Goal: Task Accomplishment & Management: Manage account settings

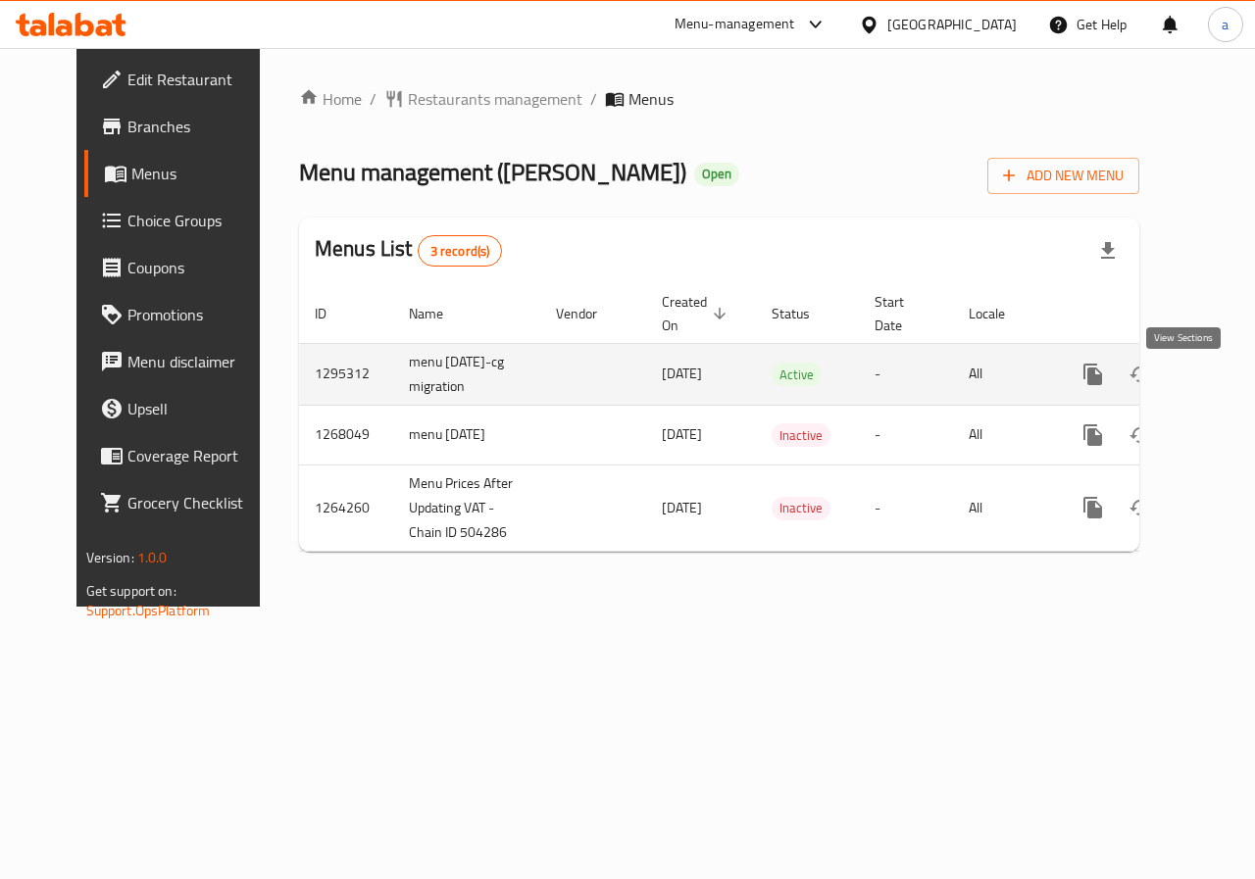
click at [1211, 398] on link "enhanced table" at bounding box center [1234, 374] width 47 height 47
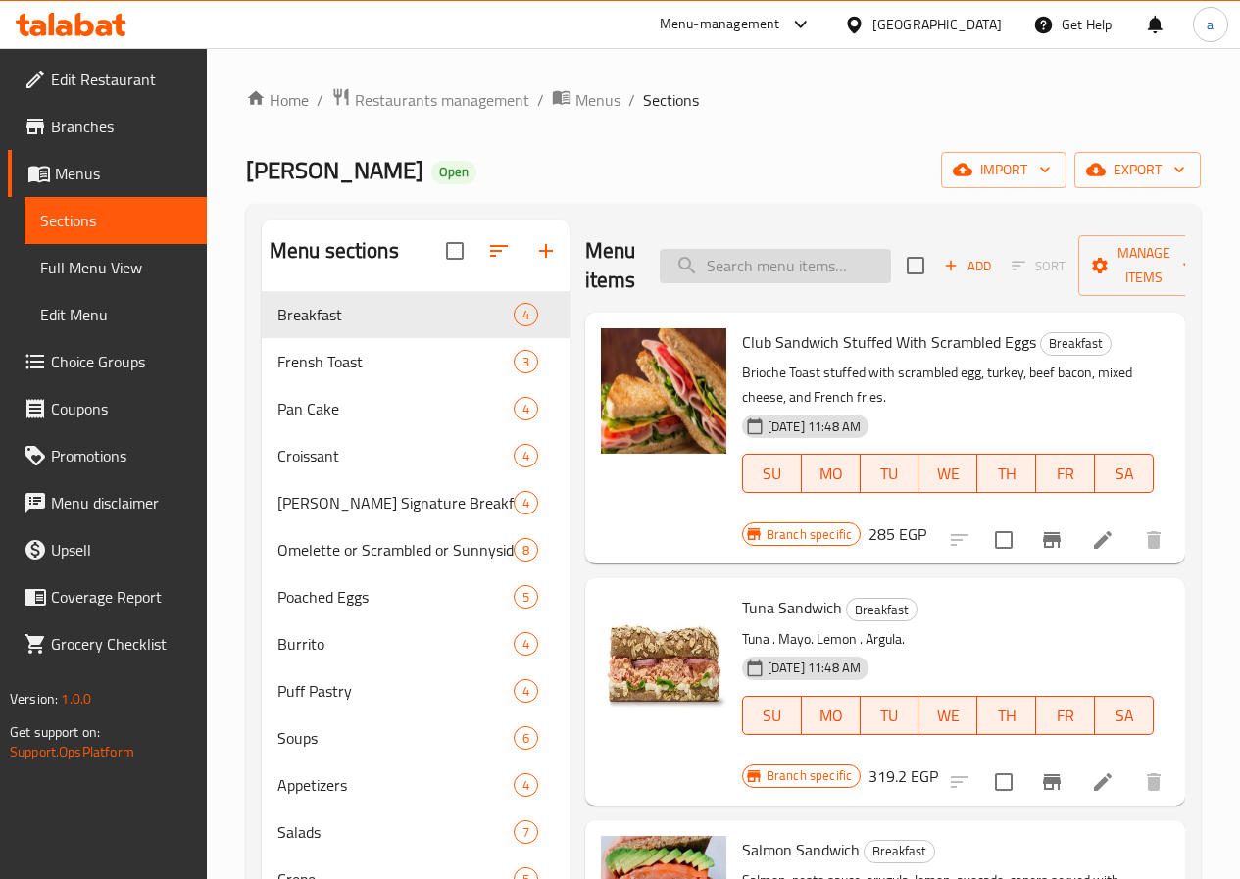
click at [813, 261] on input "search" at bounding box center [775, 266] width 231 height 34
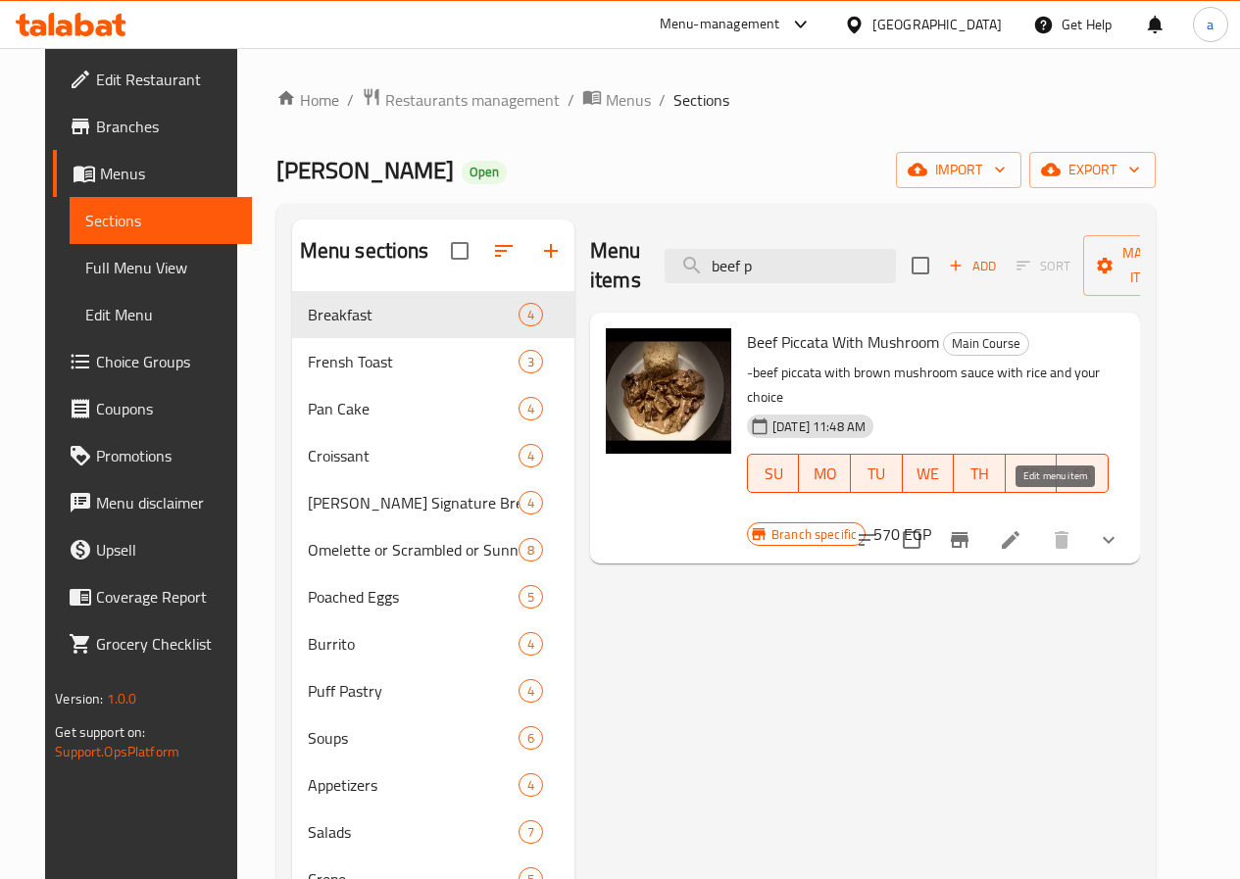
type input "beef p"
click at [1022, 528] on icon at bounding box center [1011, 540] width 24 height 24
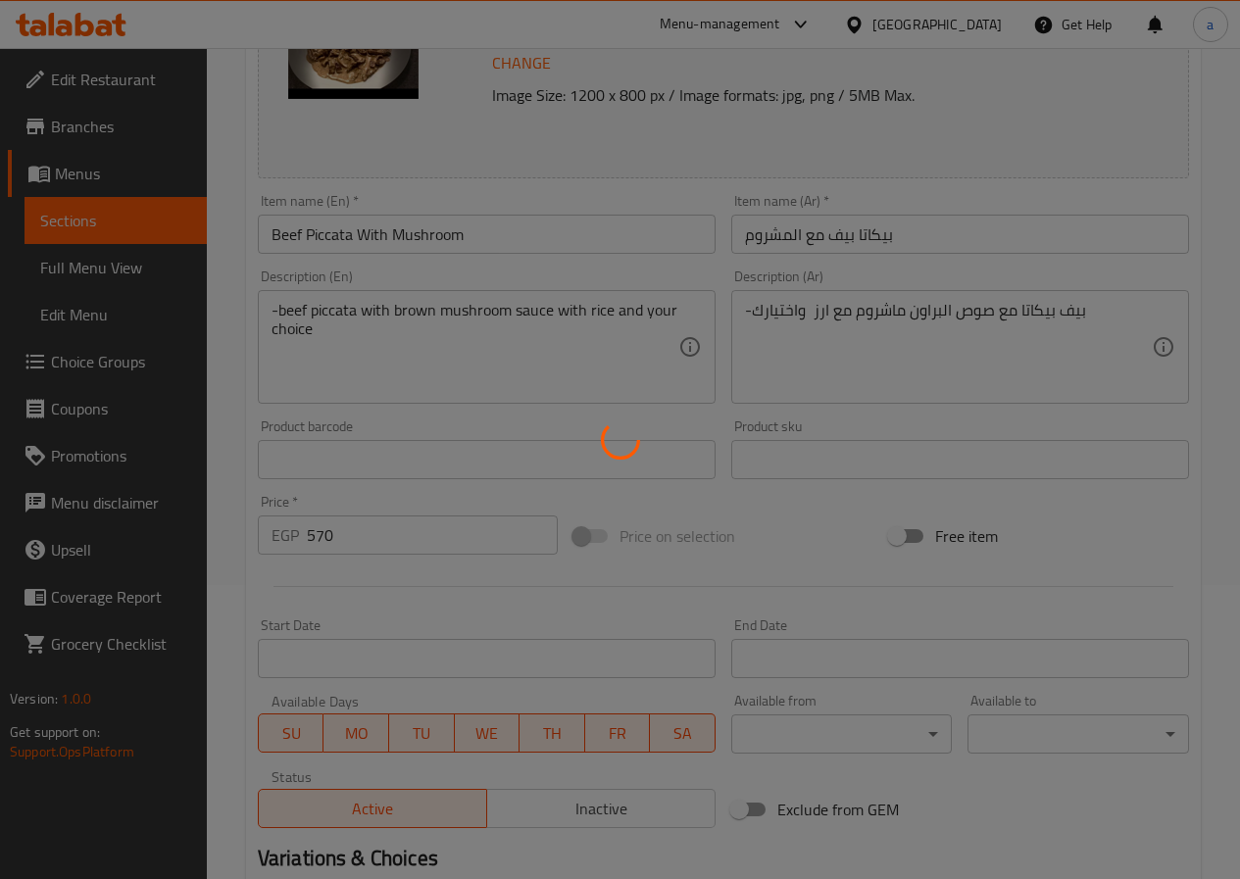
type input "اختيارك من الطبق الجانبي"
type input "0"
type input "1"
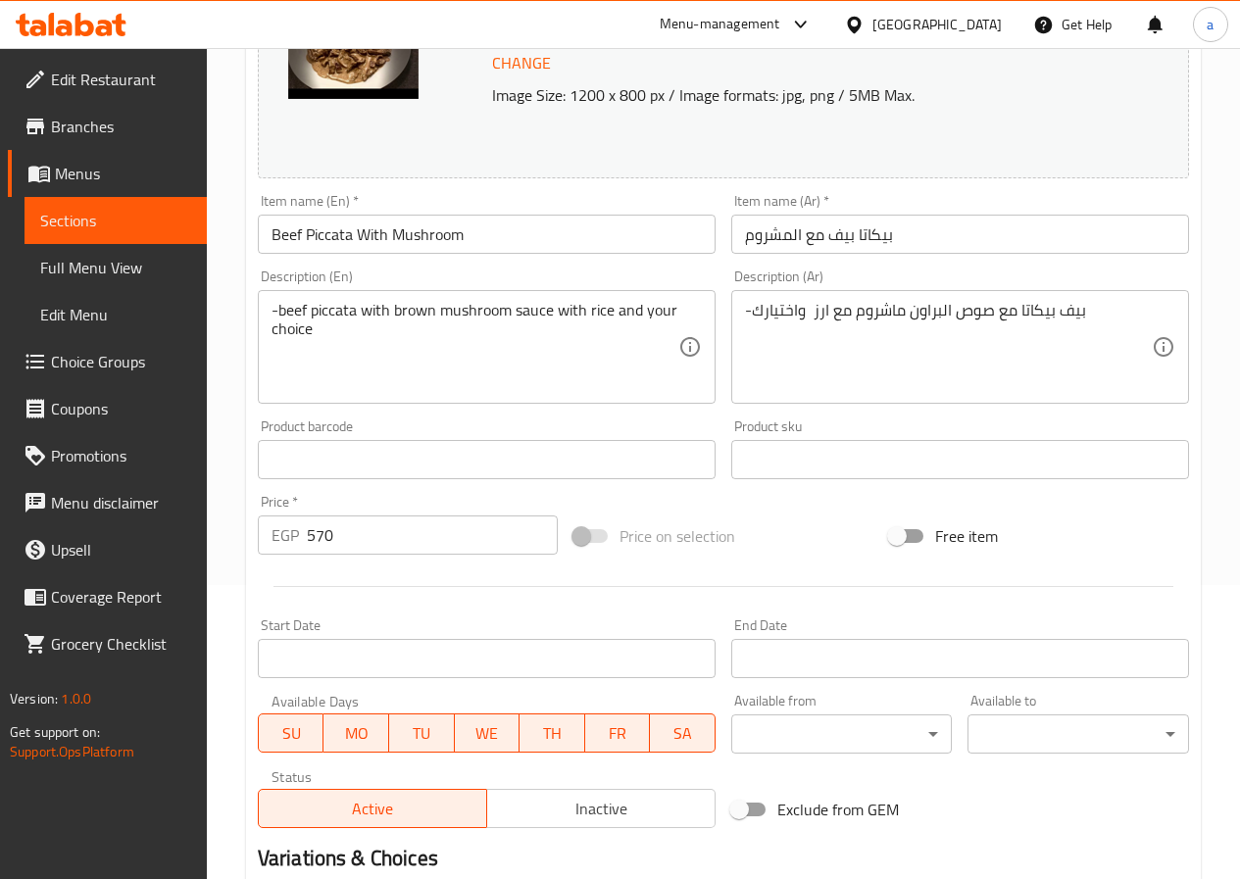
scroll to position [567, 0]
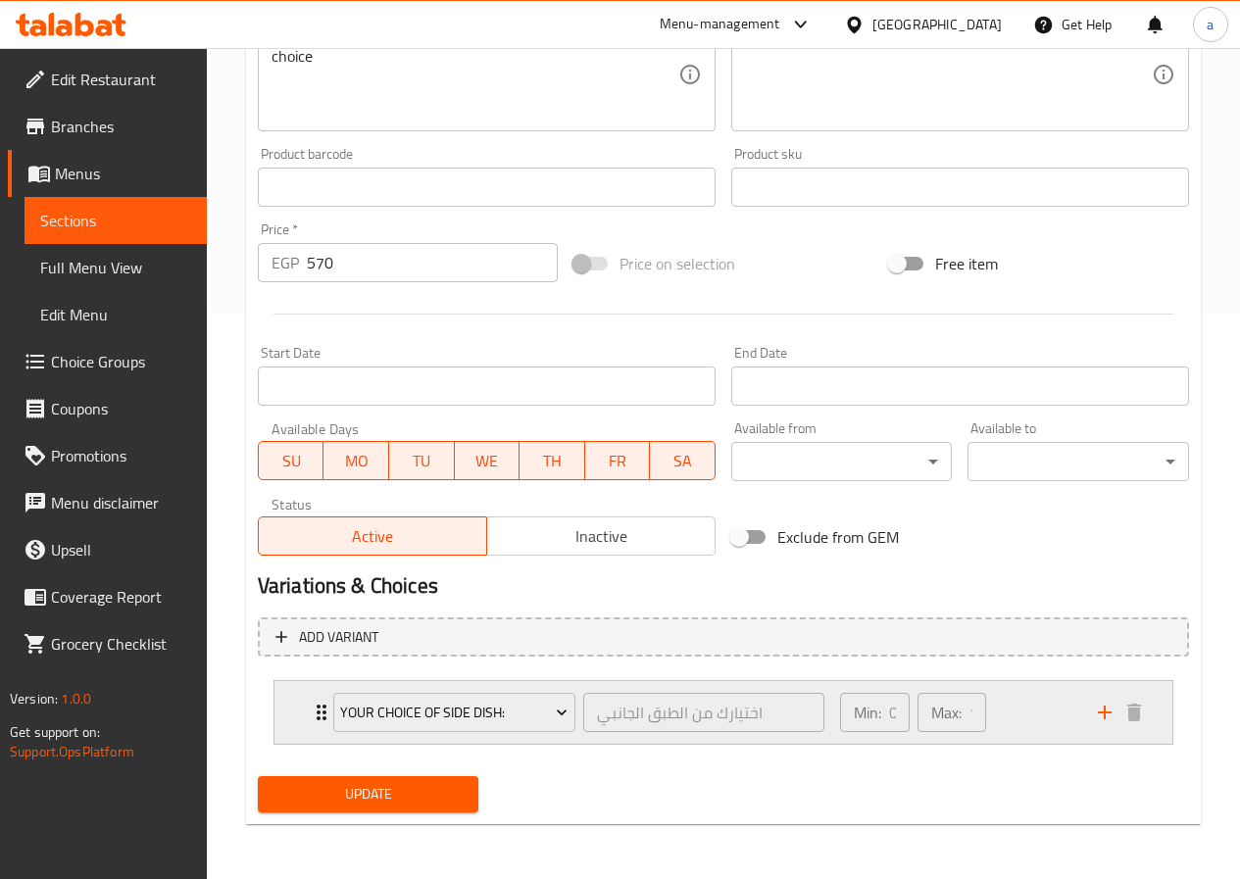
click at [1019, 720] on div "Min: 0 ​ Max: 1 ​" at bounding box center [957, 712] width 258 height 63
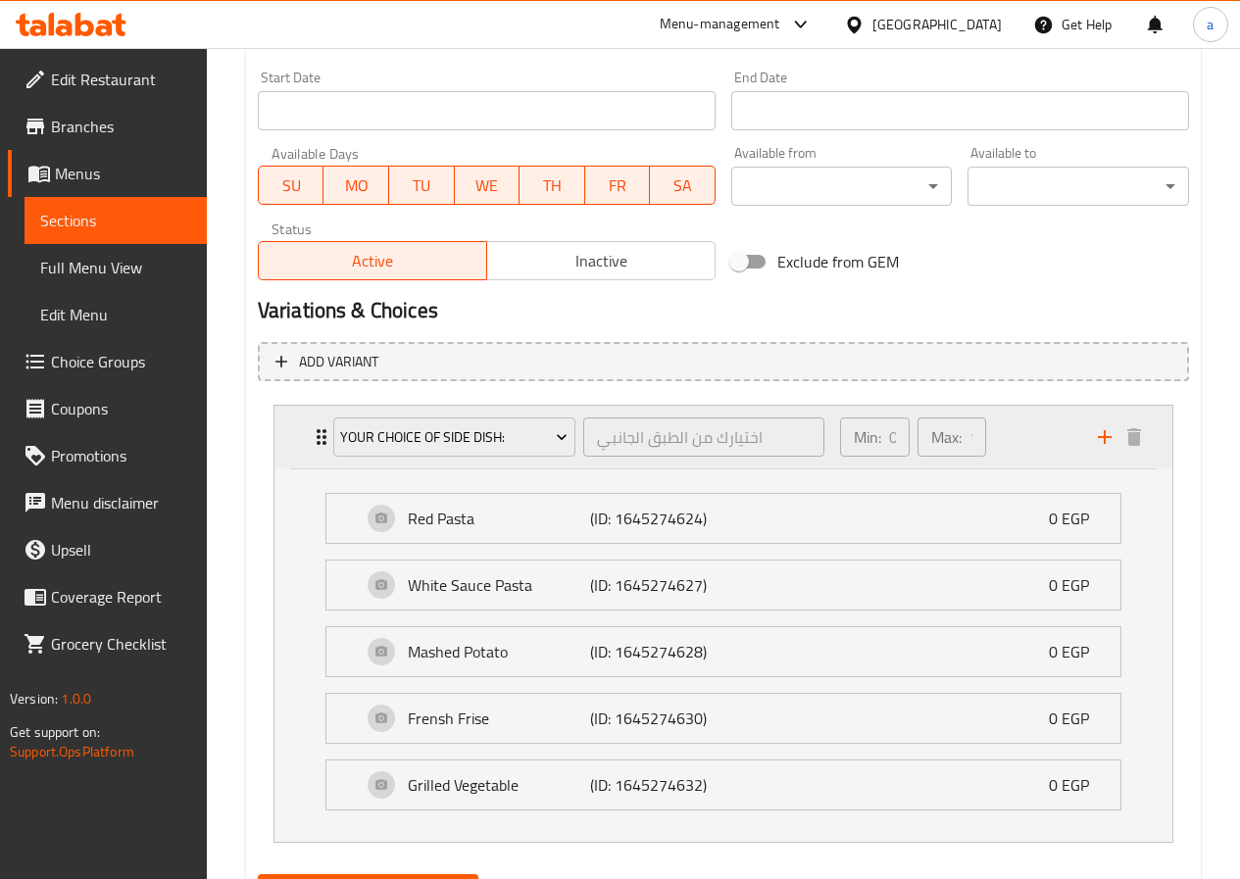
scroll to position [940, 0]
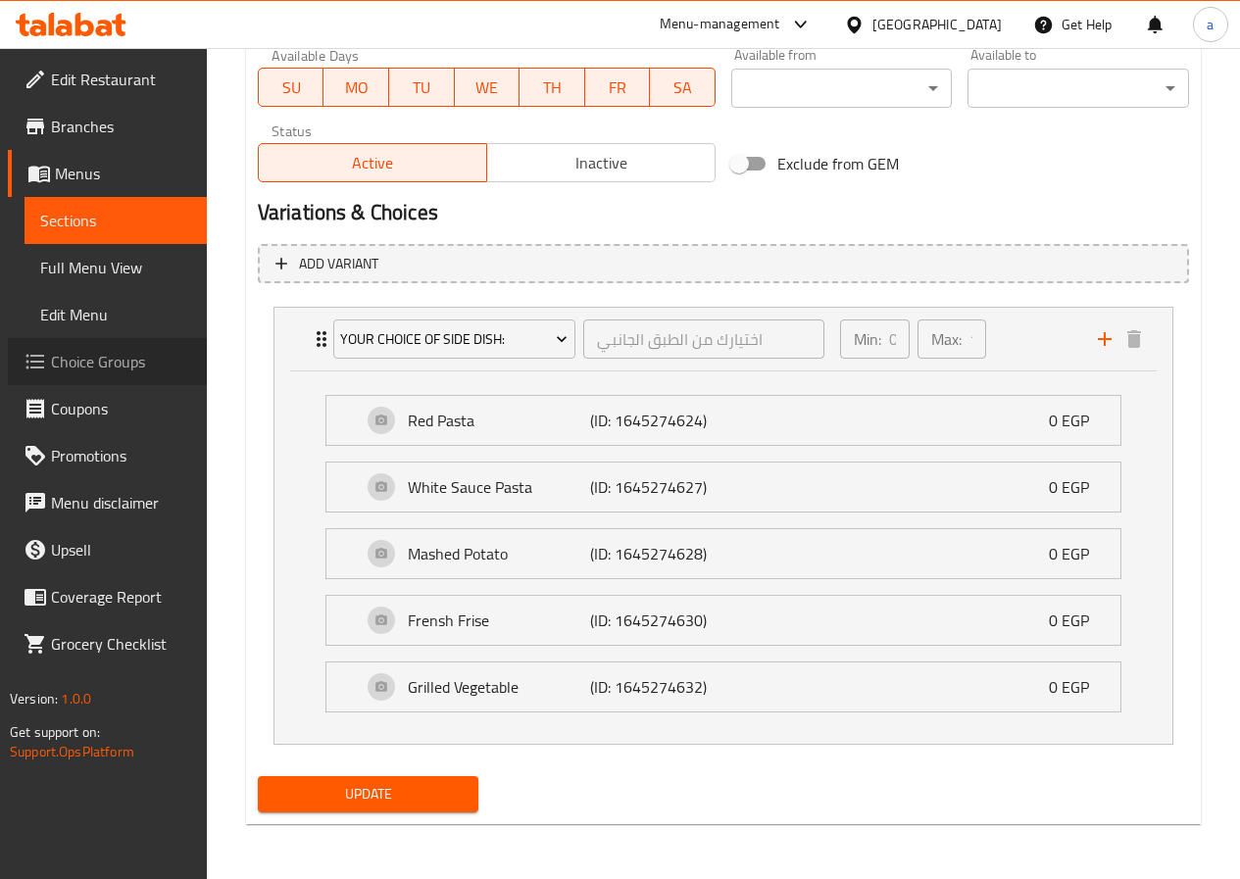
click at [121, 356] on span "Choice Groups" at bounding box center [121, 362] width 140 height 24
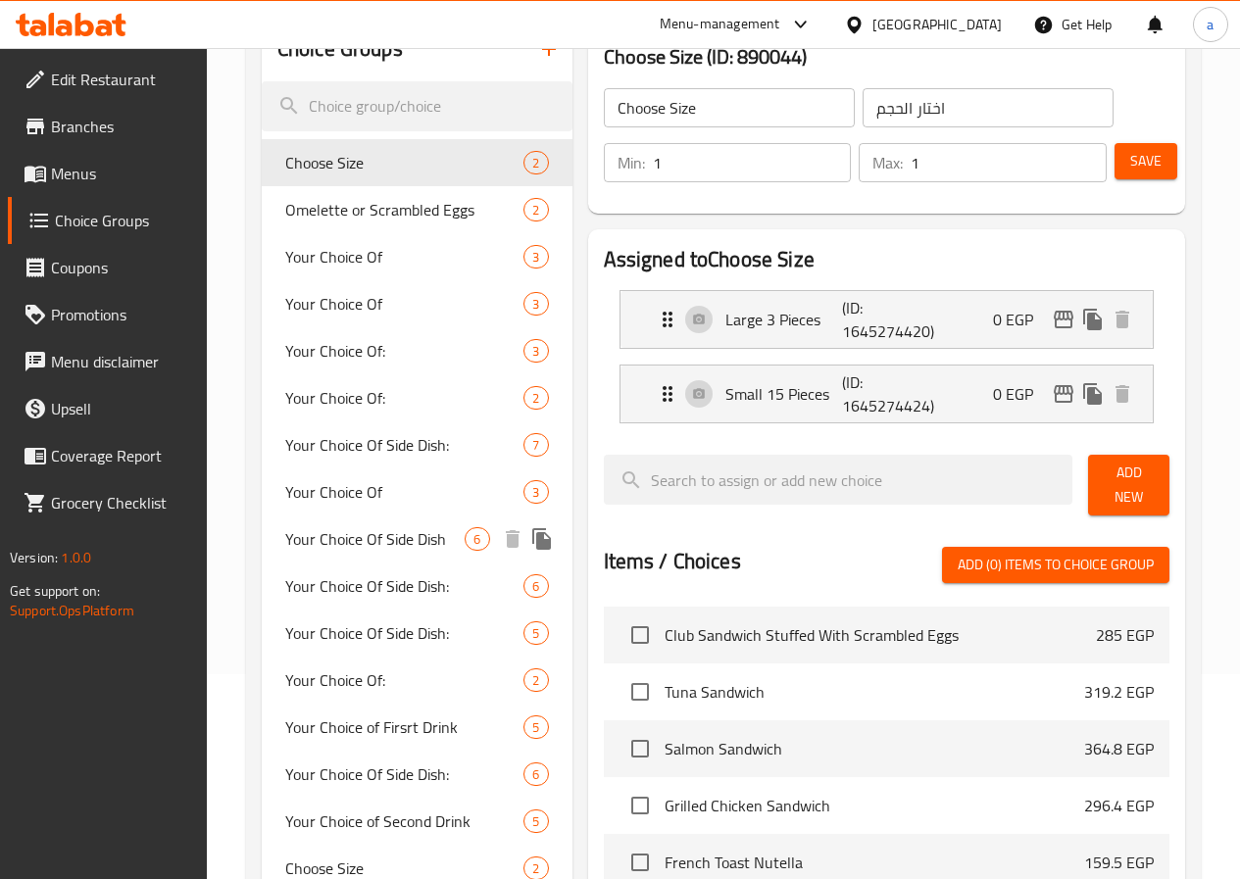
scroll to position [171, 0]
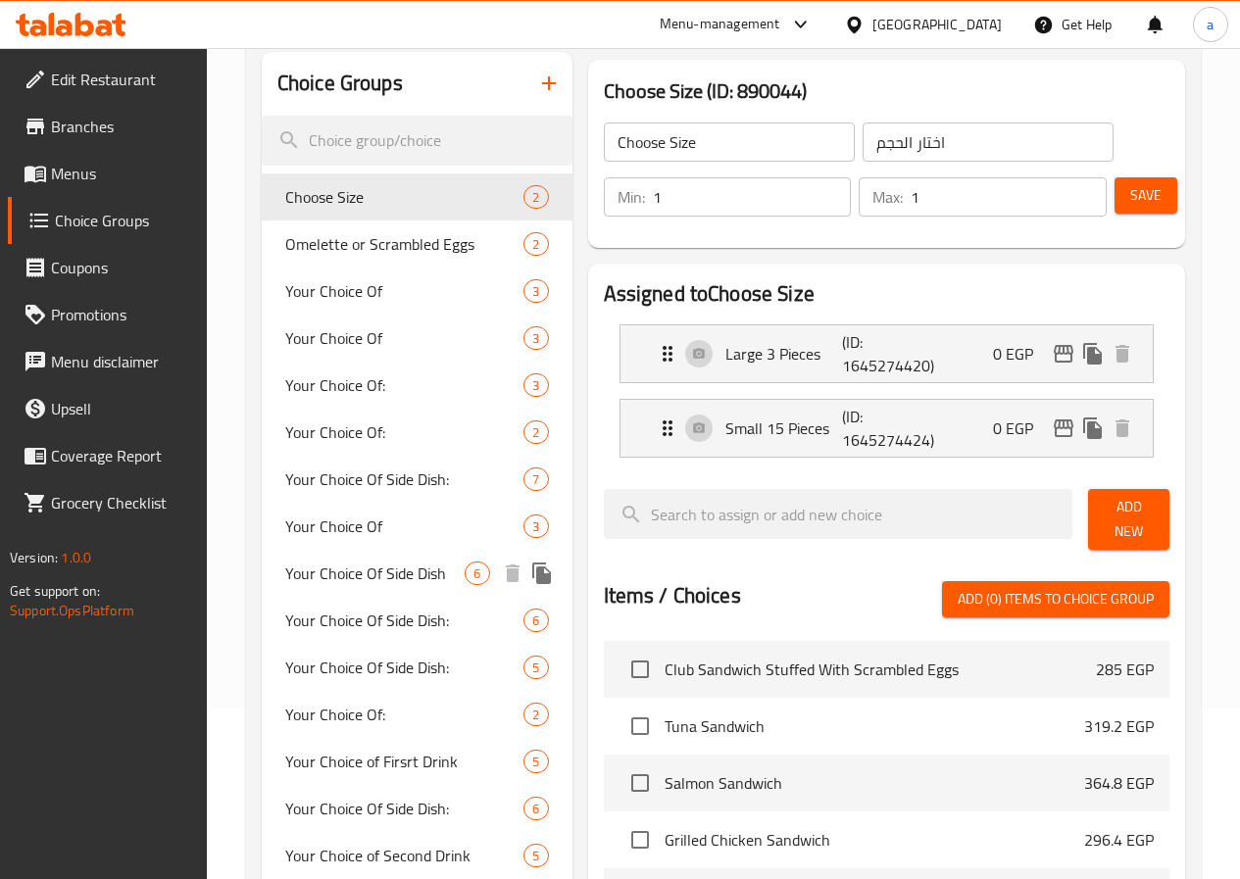
click at [371, 585] on span "Your Choice Of Side Dish" at bounding box center [375, 574] width 180 height 24
type input "Your Choice Of Side Dish"
type input "اختيارك من الطبق الجانبي"
type input "0"
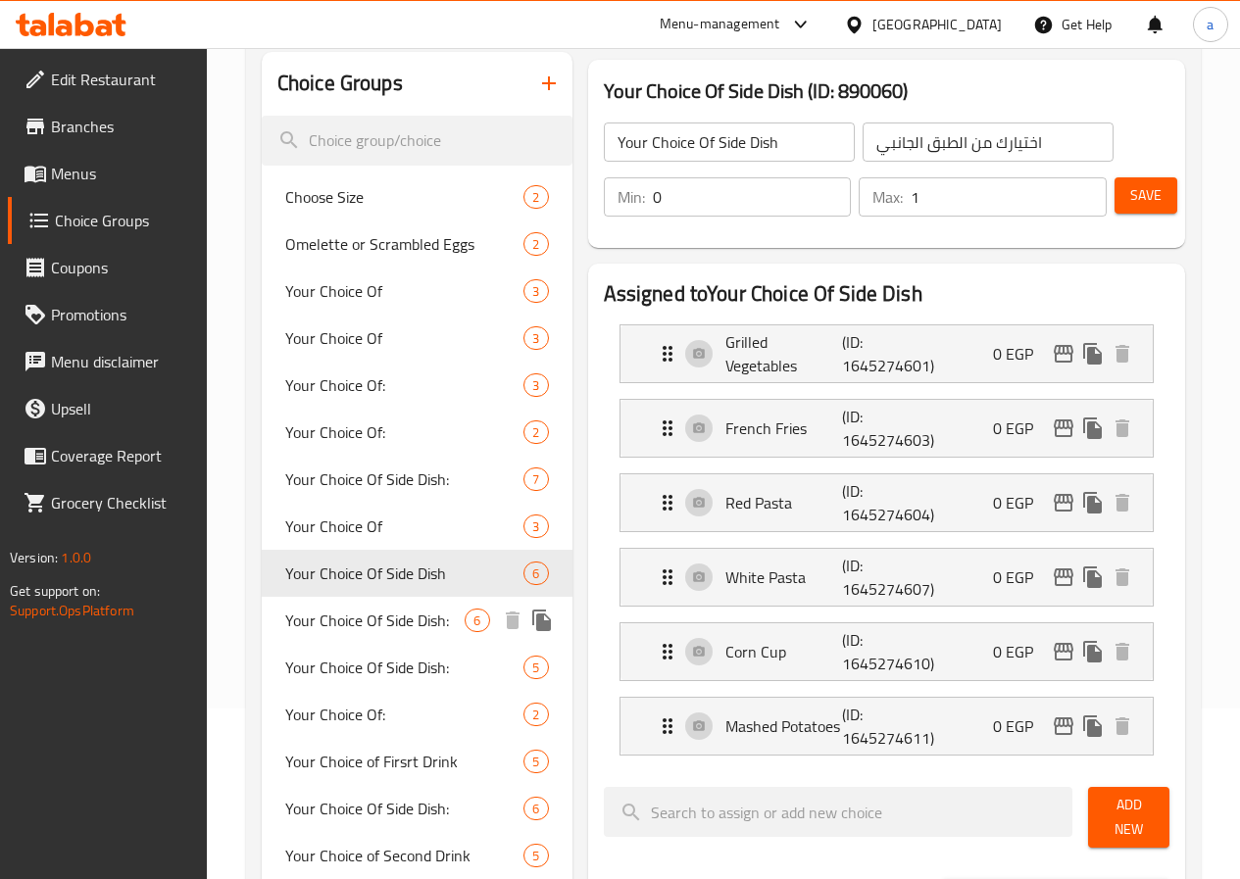
click at [342, 632] on span "Your Choice Of Side Dish:" at bounding box center [375, 621] width 180 height 24
type input "Your Choice Of Side Dish:"
type input "اختيارك من طبق جانبي:"
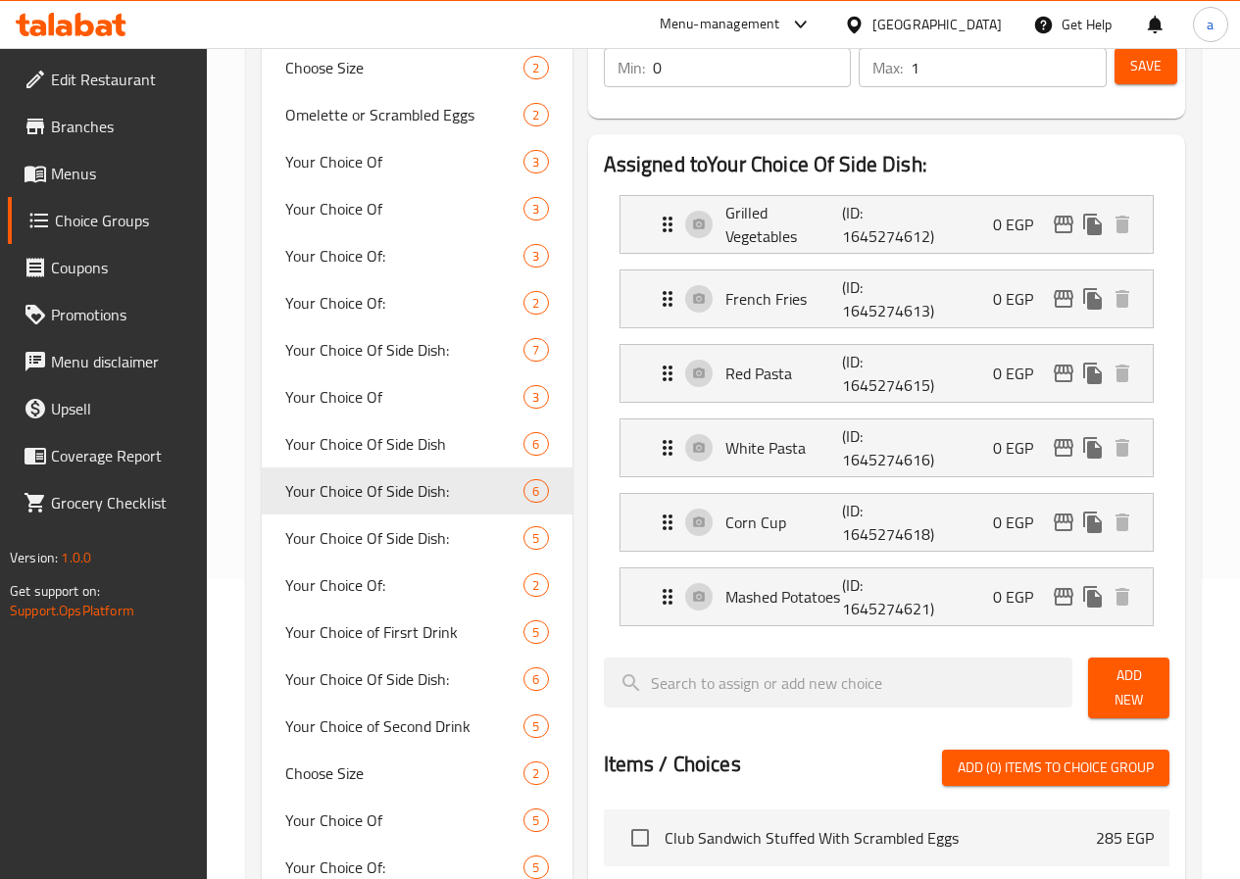
scroll to position [269, 0]
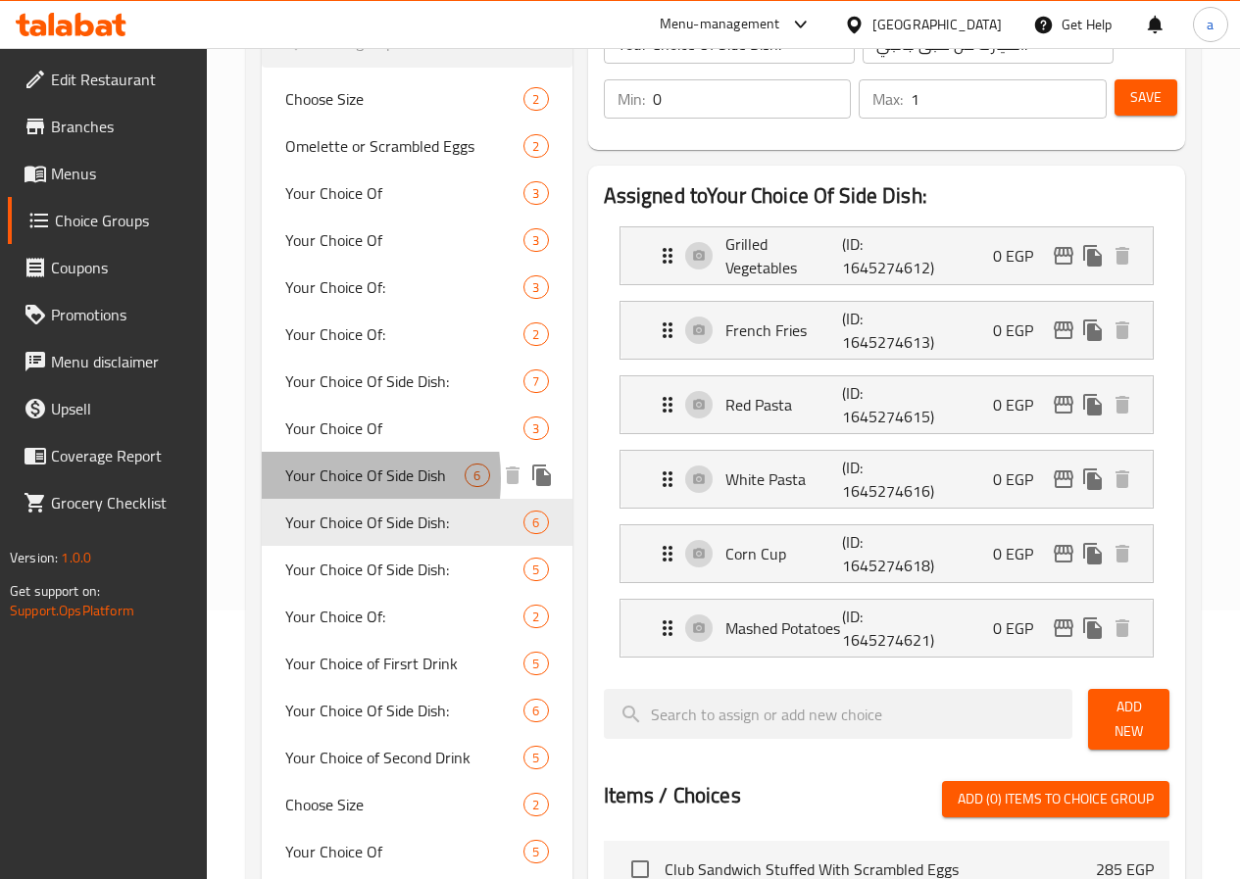
click at [280, 499] on div "Your Choice Of Side Dish 6" at bounding box center [417, 475] width 311 height 47
type input "Your Choice Of Side Dish"
type input "اختيارك من الطبق الجانبي"
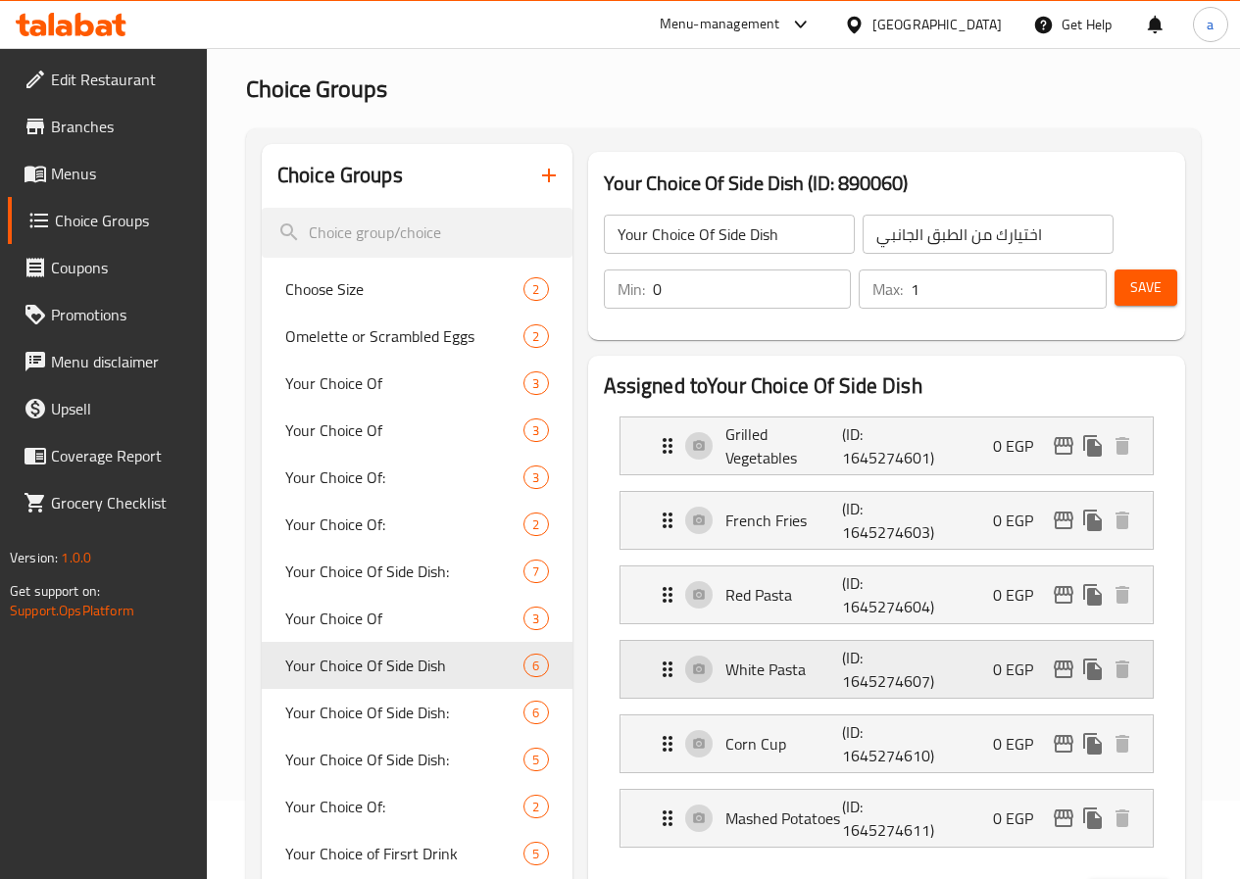
scroll to position [73, 0]
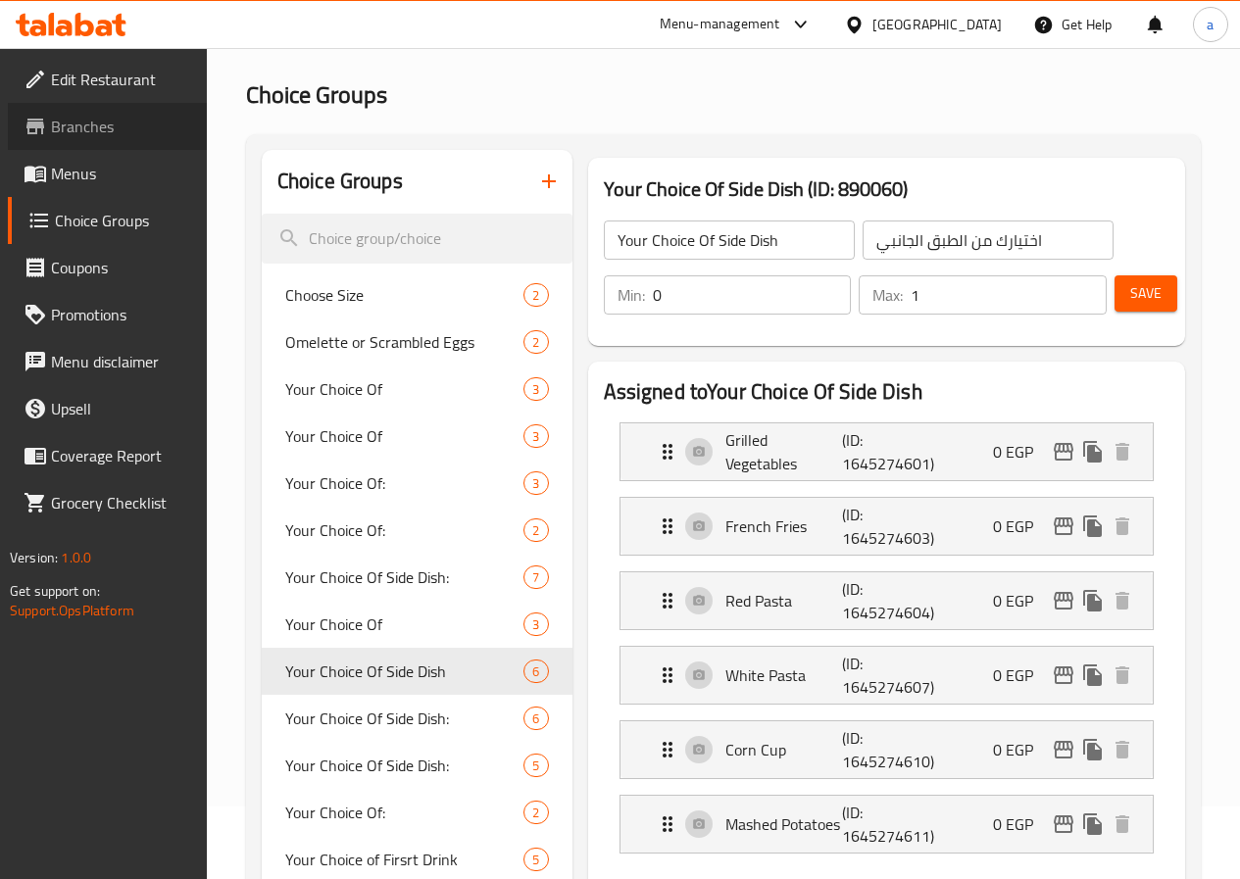
click at [140, 149] on link "Branches" at bounding box center [107, 126] width 199 height 47
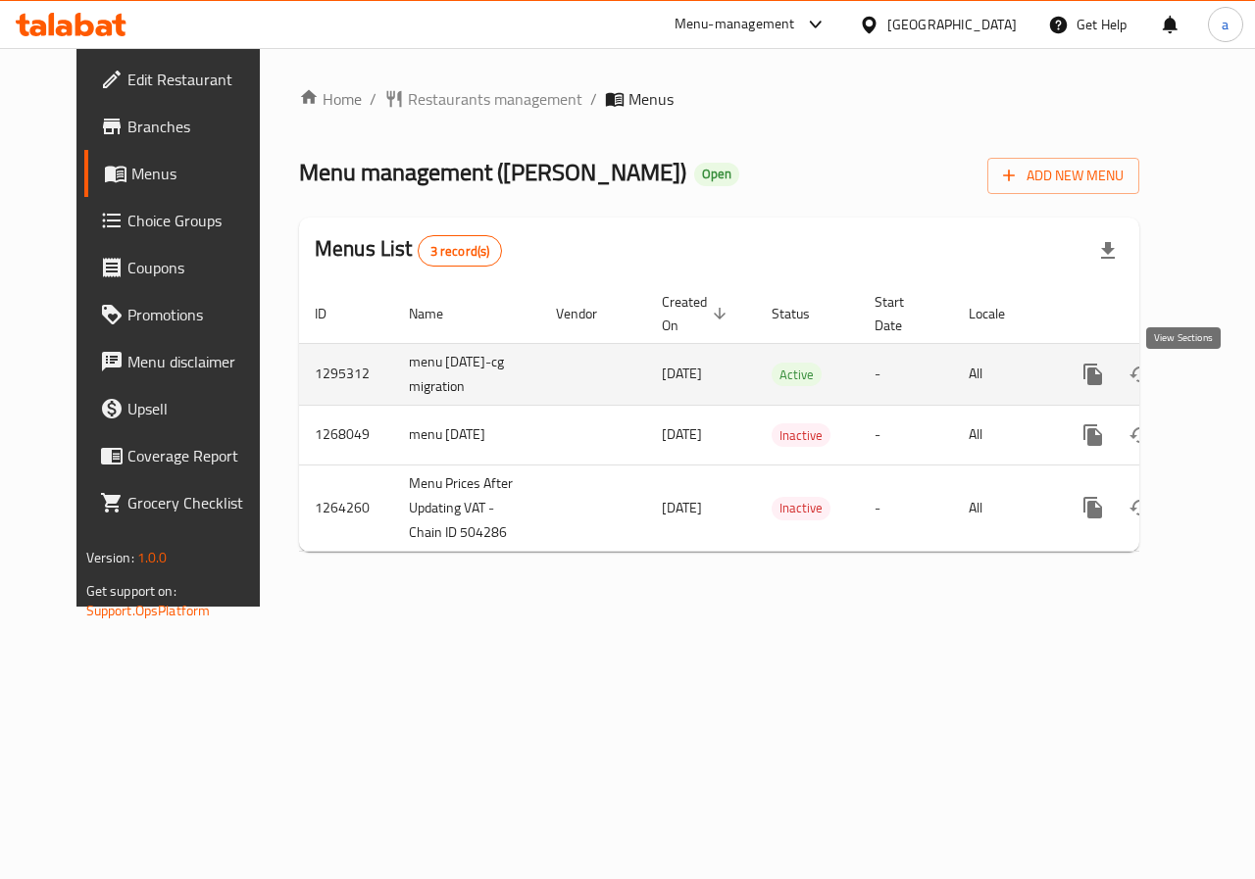
click at [1222, 386] on icon "enhanced table" at bounding box center [1234, 375] width 24 height 24
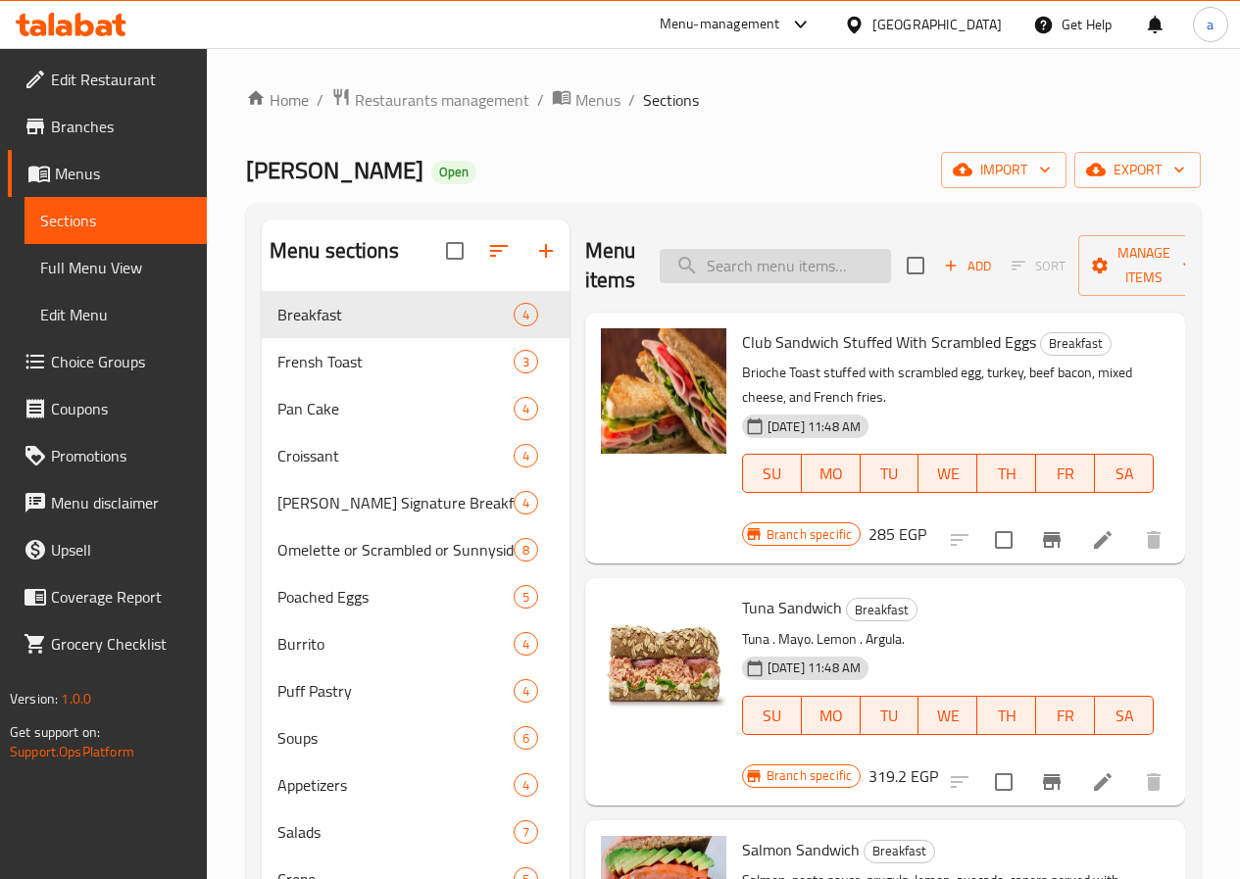
click at [718, 251] on input "search" at bounding box center [775, 266] width 231 height 34
paste input "Beef Piccata With Mushroom"
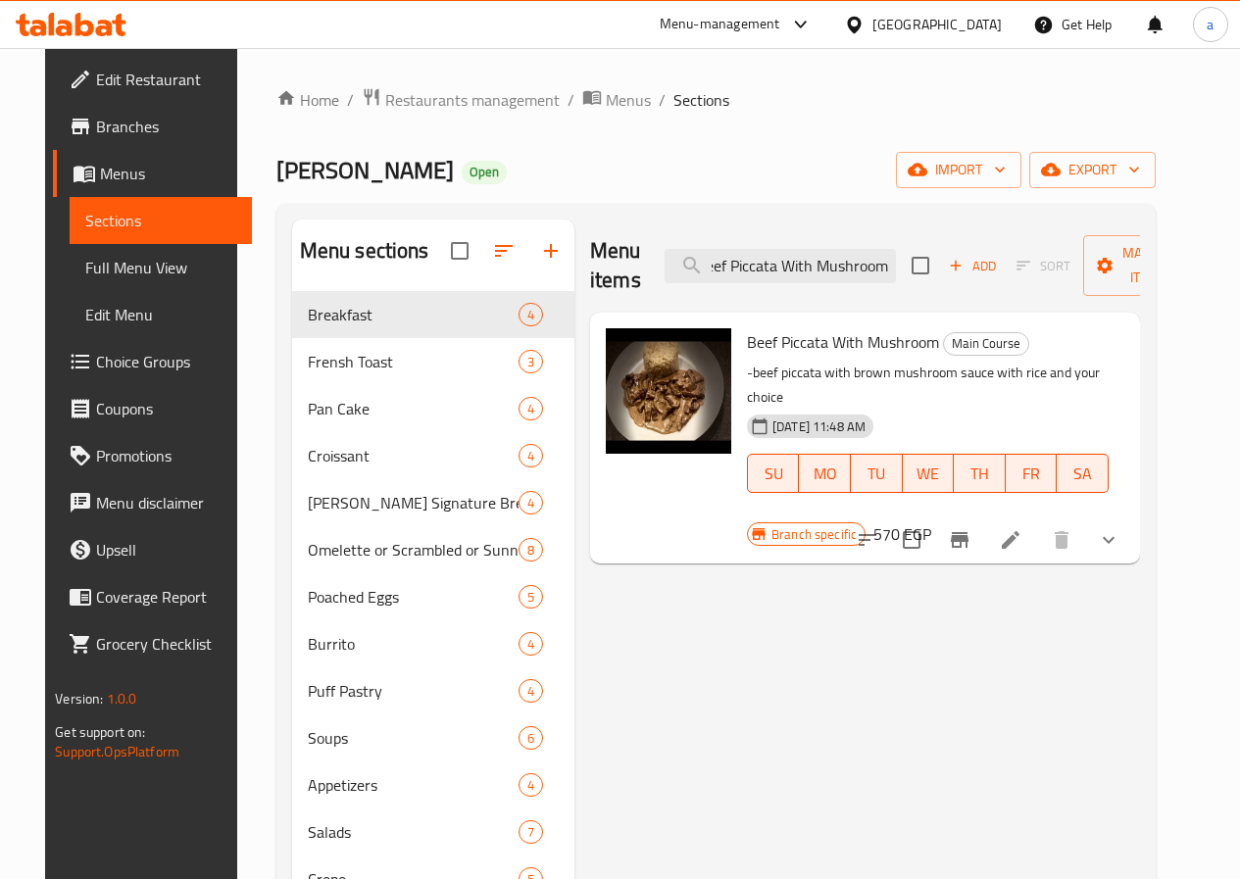
type input "Beef Piccata With Mushroom"
click at [1038, 522] on li at bounding box center [1010, 539] width 55 height 35
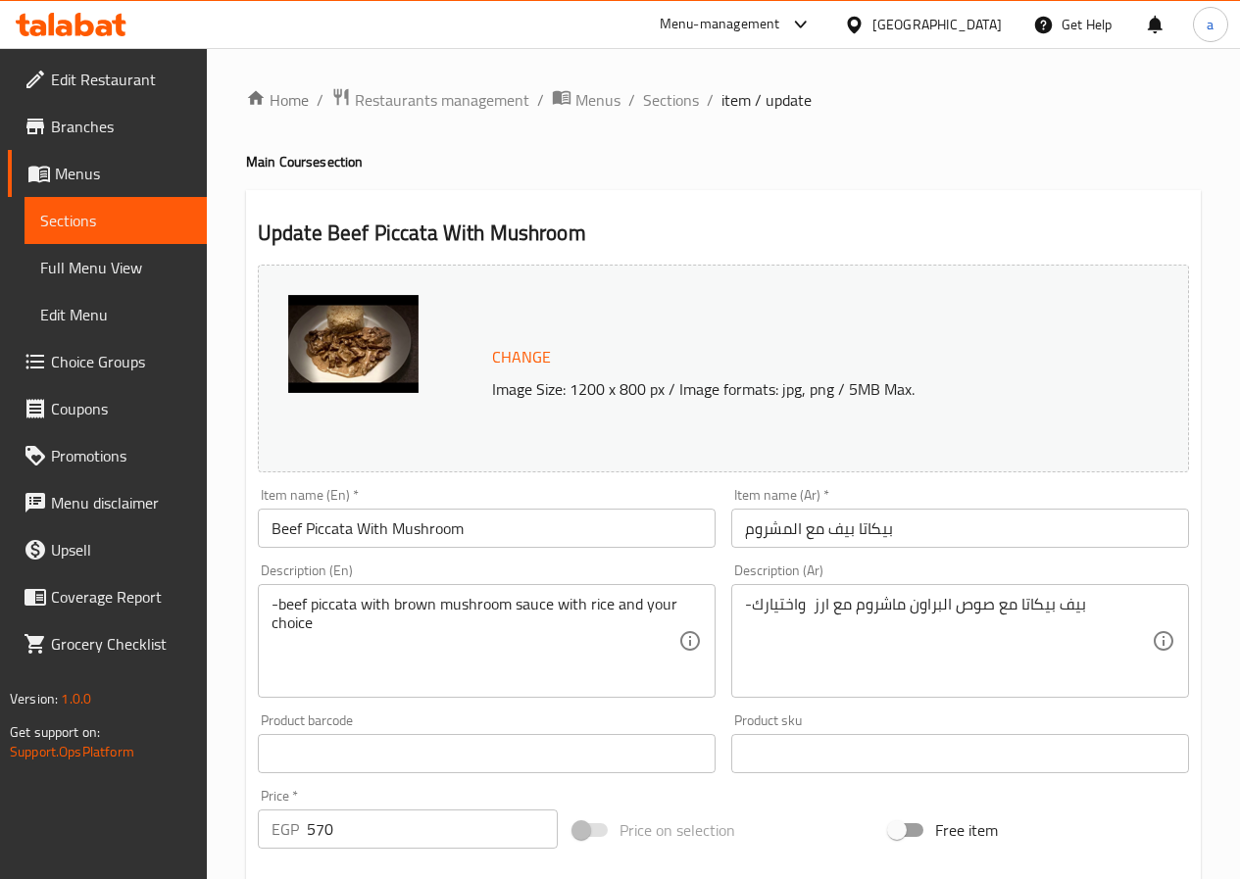
scroll to position [567, 0]
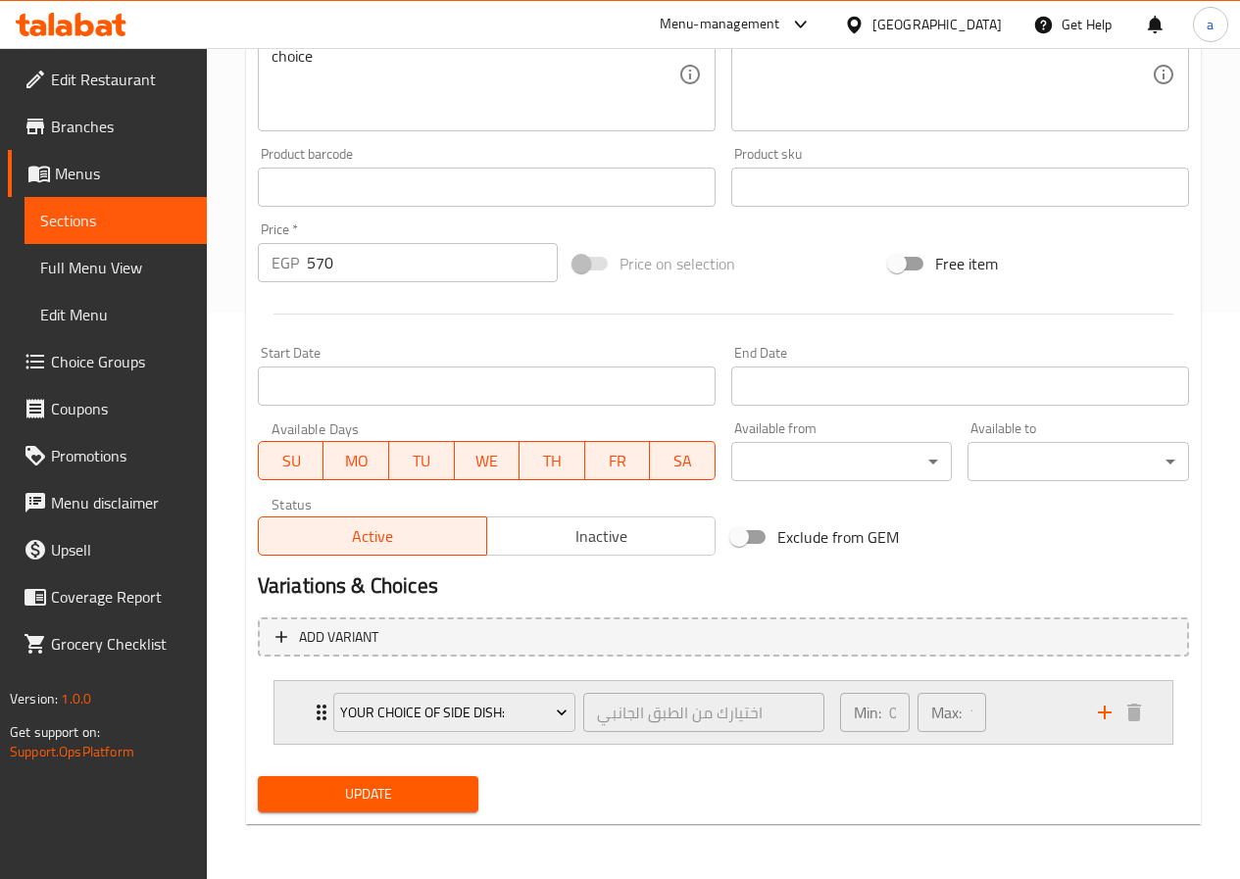
click at [291, 708] on div "Your Choice Of Side Dish: اختيارك من الطبق الجانبي ​ Min: 0 ​ Max: 1 ​" at bounding box center [723, 712] width 898 height 63
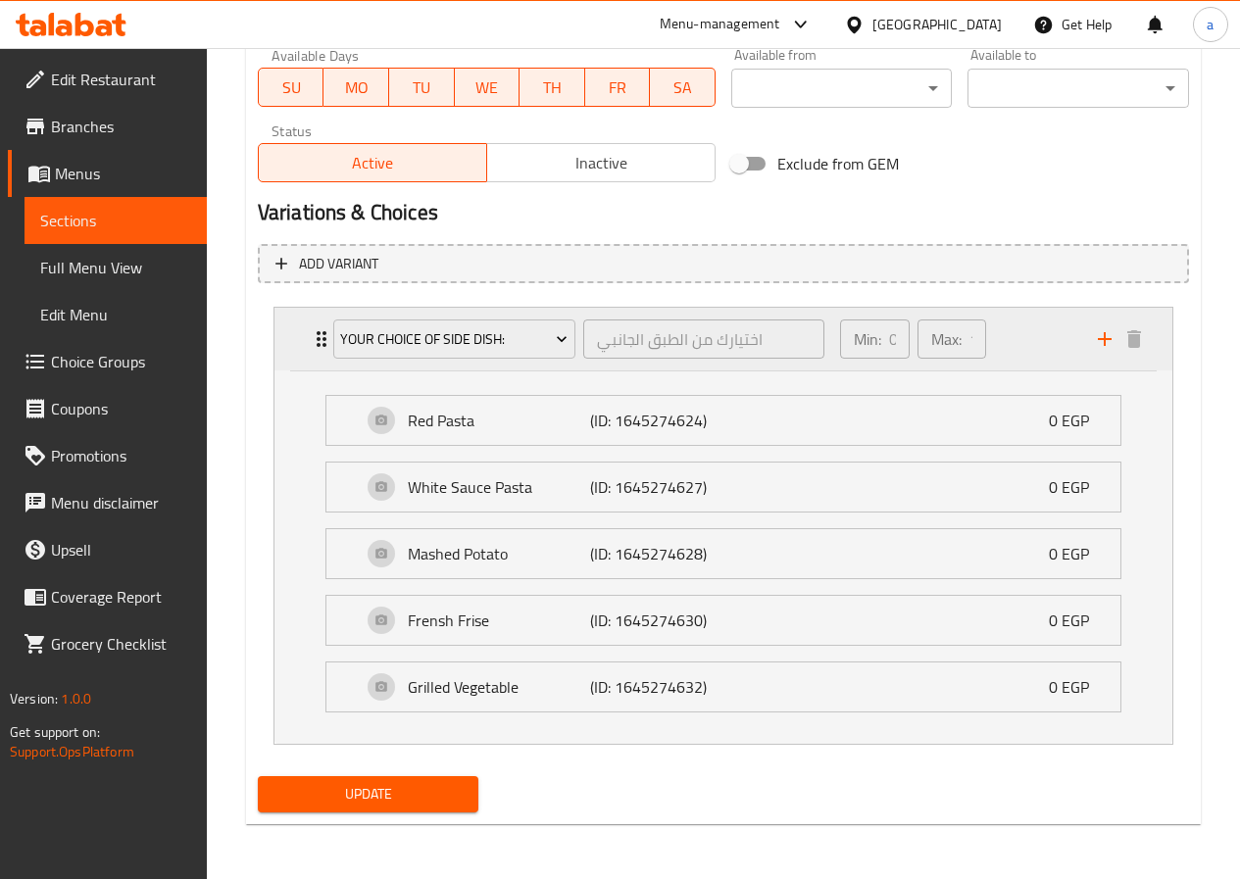
scroll to position [0, 4]
click at [923, 343] on div "Min: 0 ​ Max: 1 ​" at bounding box center [912, 339] width 161 height 55
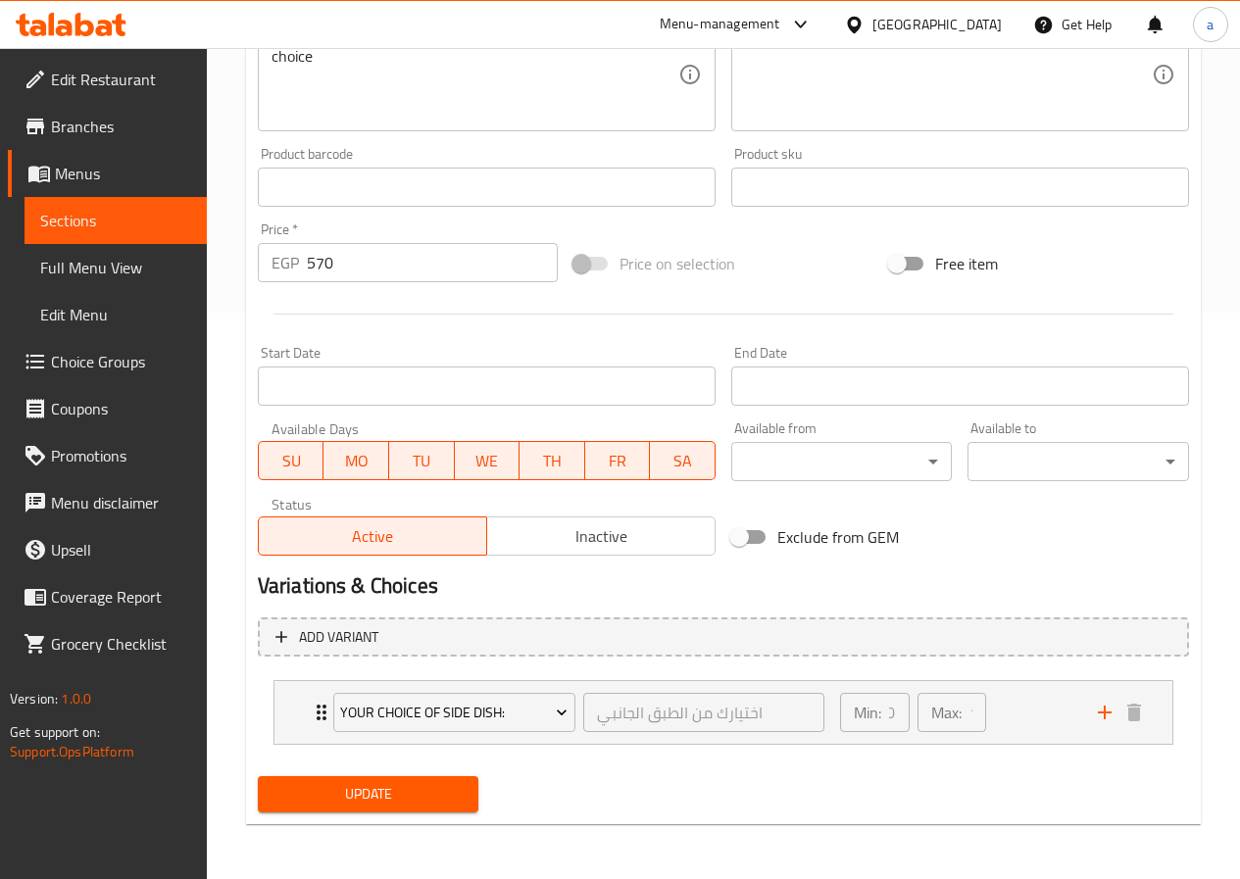
scroll to position [567, 0]
drag, startPoint x: 963, startPoint y: 723, endPoint x: 982, endPoint y: 715, distance: 21.5
click at [987, 716] on div "Your Choice Of Side Dish: اختيارك من الطبق الجانبي ​ Min: 0 ​ Max: 1 ​ Red Past…" at bounding box center [723, 712] width 931 height 80
click at [953, 717] on div "Your Choice Of Side Dish: اختيارك من الطبق الجانبي ​ Min: 0 ​ Max: 1 ​ Red Past…" at bounding box center [723, 712] width 931 height 80
drag, startPoint x: 934, startPoint y: 718, endPoint x: 965, endPoint y: 718, distance: 31.4
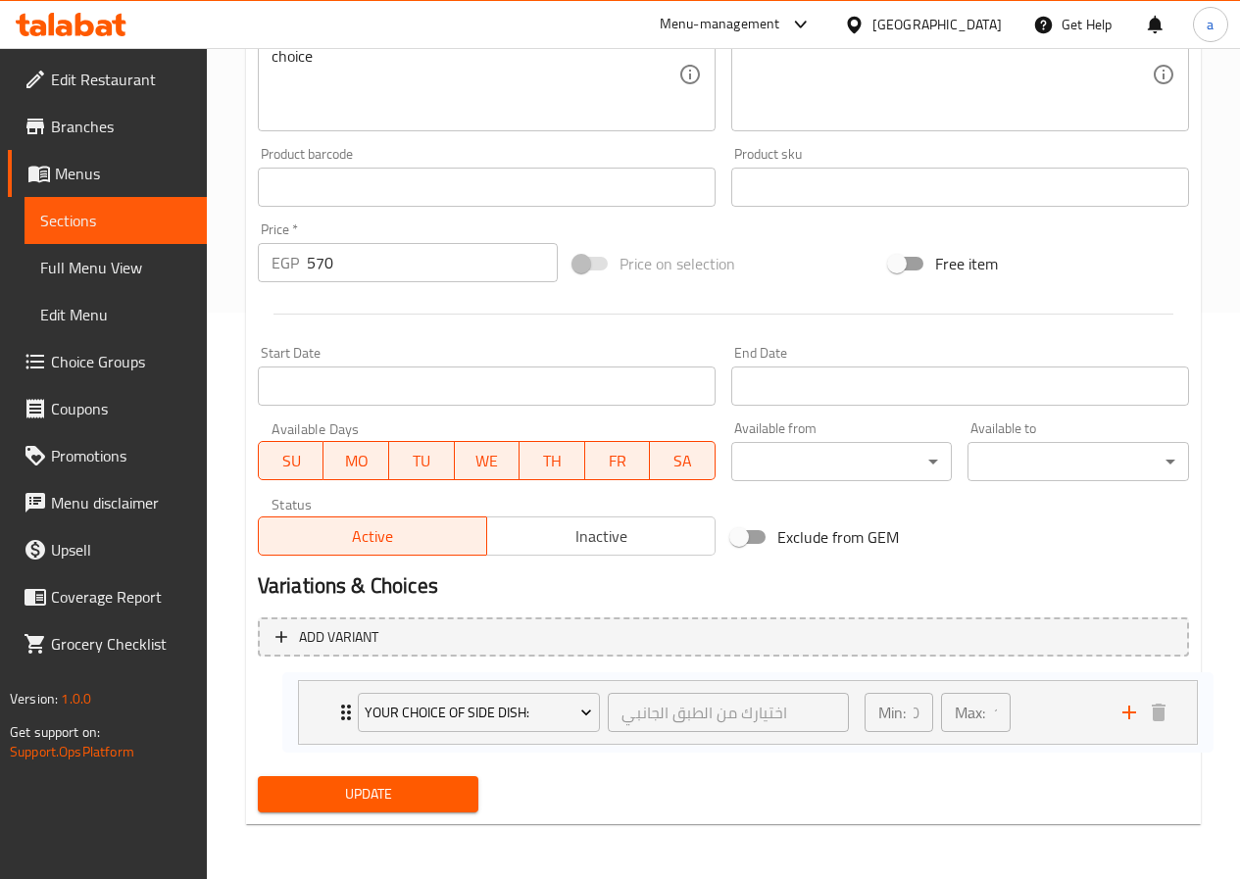
click at [965, 718] on div "Your Choice Of Side Dish: اختيارك من الطبق الجانبي ​ Min: 0 ​ Max: 1 ​ Red Past…" at bounding box center [723, 712] width 931 height 80
drag, startPoint x: 865, startPoint y: 719, endPoint x: 850, endPoint y: 719, distance: 14.7
click at [850, 719] on div "Your Choice Of Side Dish: اختيارك من الطبق الجانبي ​ Min: 0 ​ Max: 1 ​ Red Past…" at bounding box center [723, 712] width 931 height 80
click at [885, 711] on div "Min: 0 ​" at bounding box center [874, 712] width 69 height 39
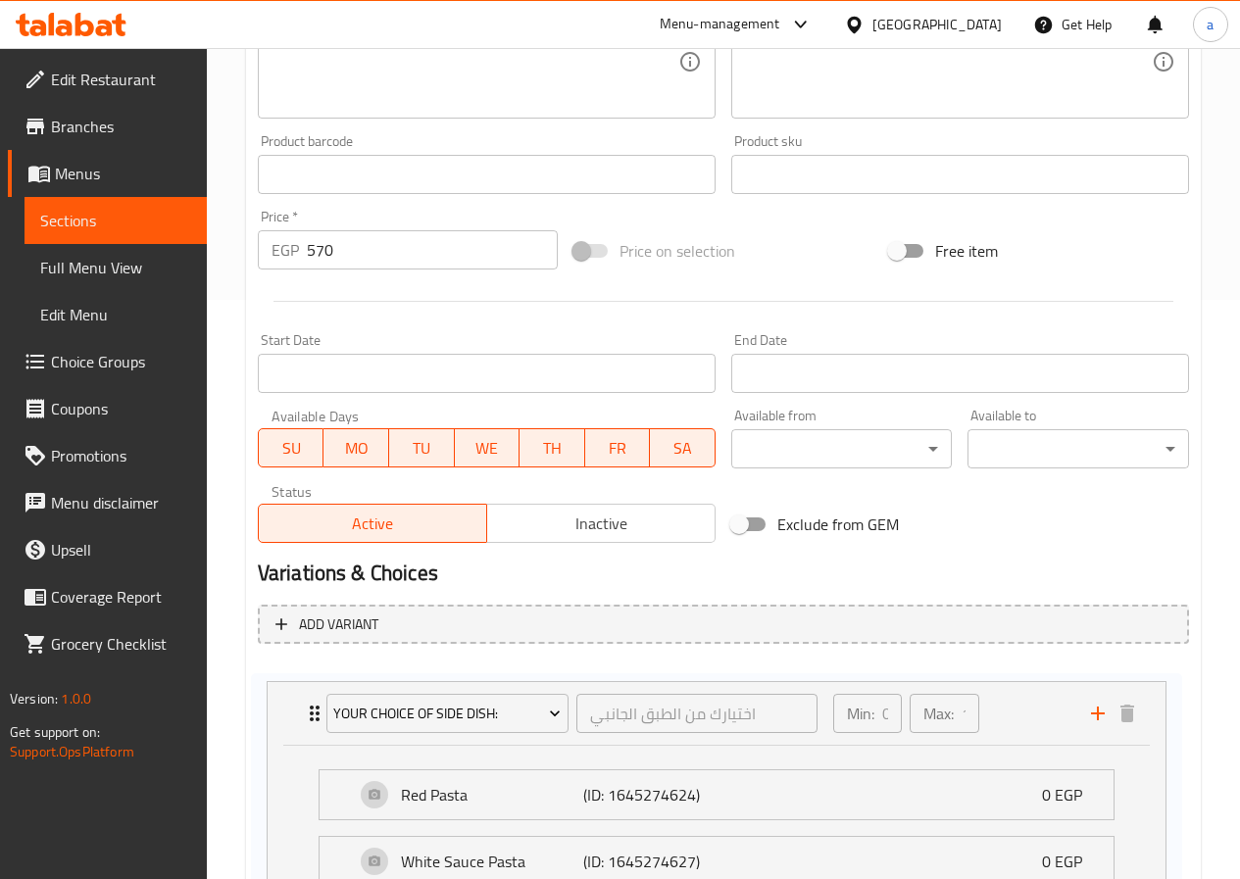
scroll to position [588, 0]
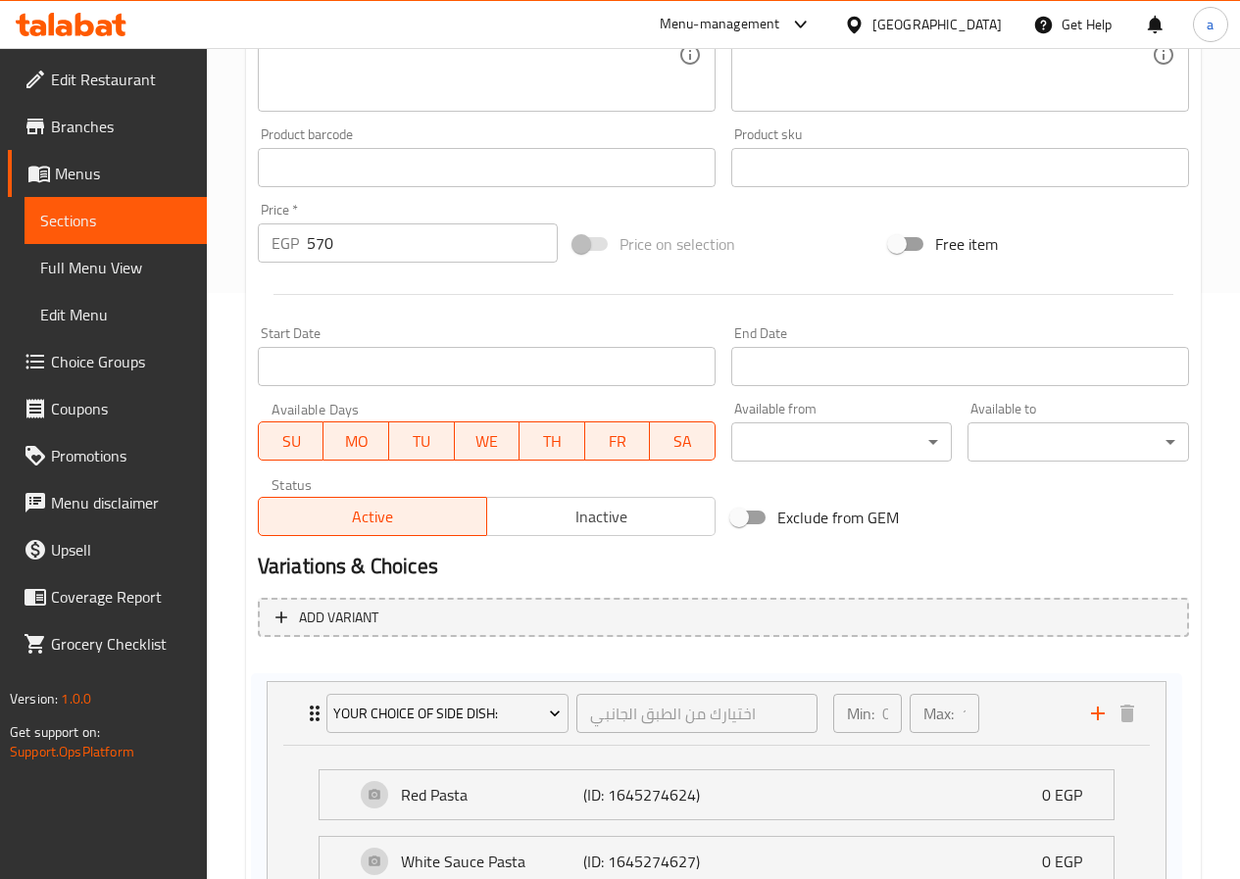
drag, startPoint x: 966, startPoint y: 713, endPoint x: 956, endPoint y: 714, distance: 10.8
click at [956, 714] on div "Your Choice Of Side Dish: اختيارك من الطبق الجانبي ​ Min: 0 ​ Max: 1 ​ Red Past…" at bounding box center [723, 879] width 931 height 454
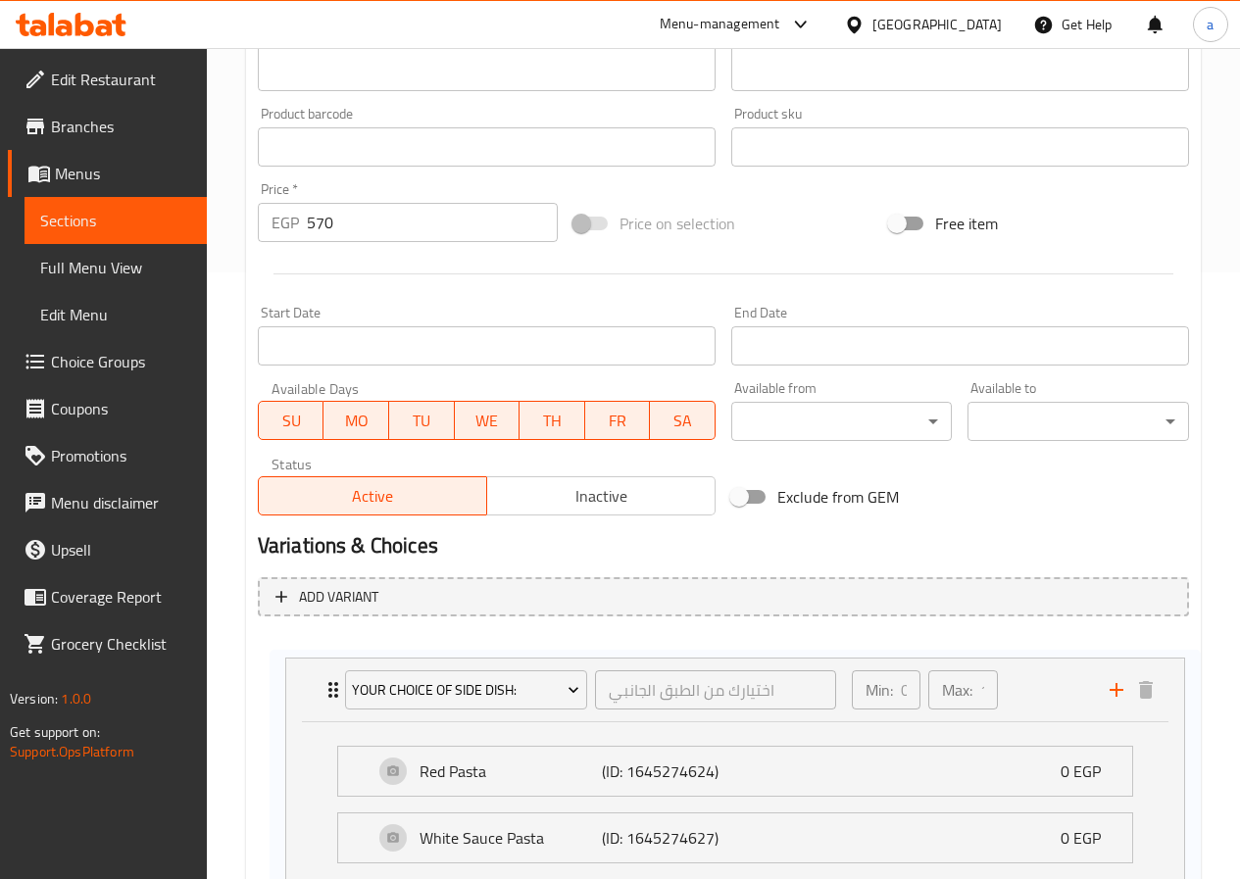
click at [967, 695] on div "Your Choice Of Side Dish: اختيارك من الطبق الجانبي ​ Min: 0 ​ Max: 1 ​ Red Past…" at bounding box center [723, 859] width 931 height 454
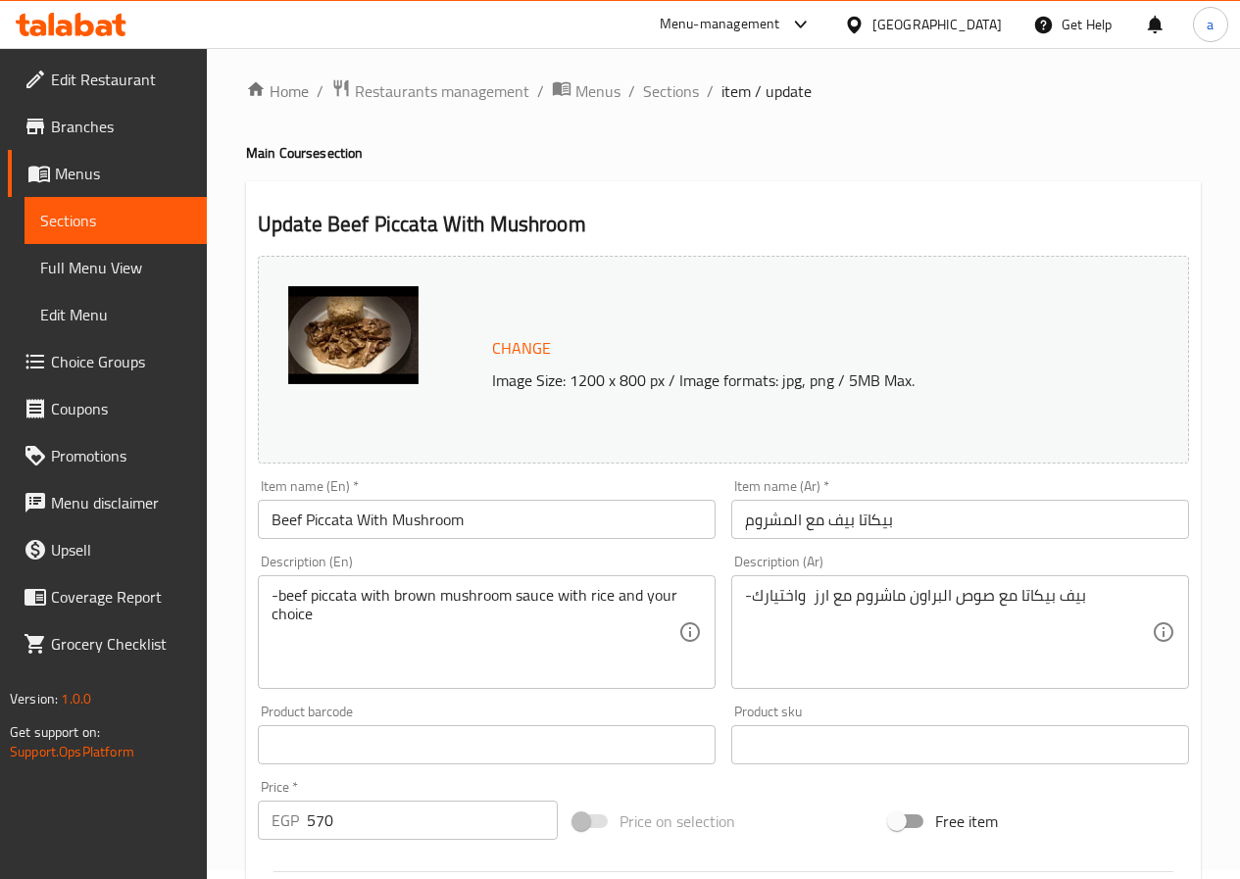
scroll to position [0, 0]
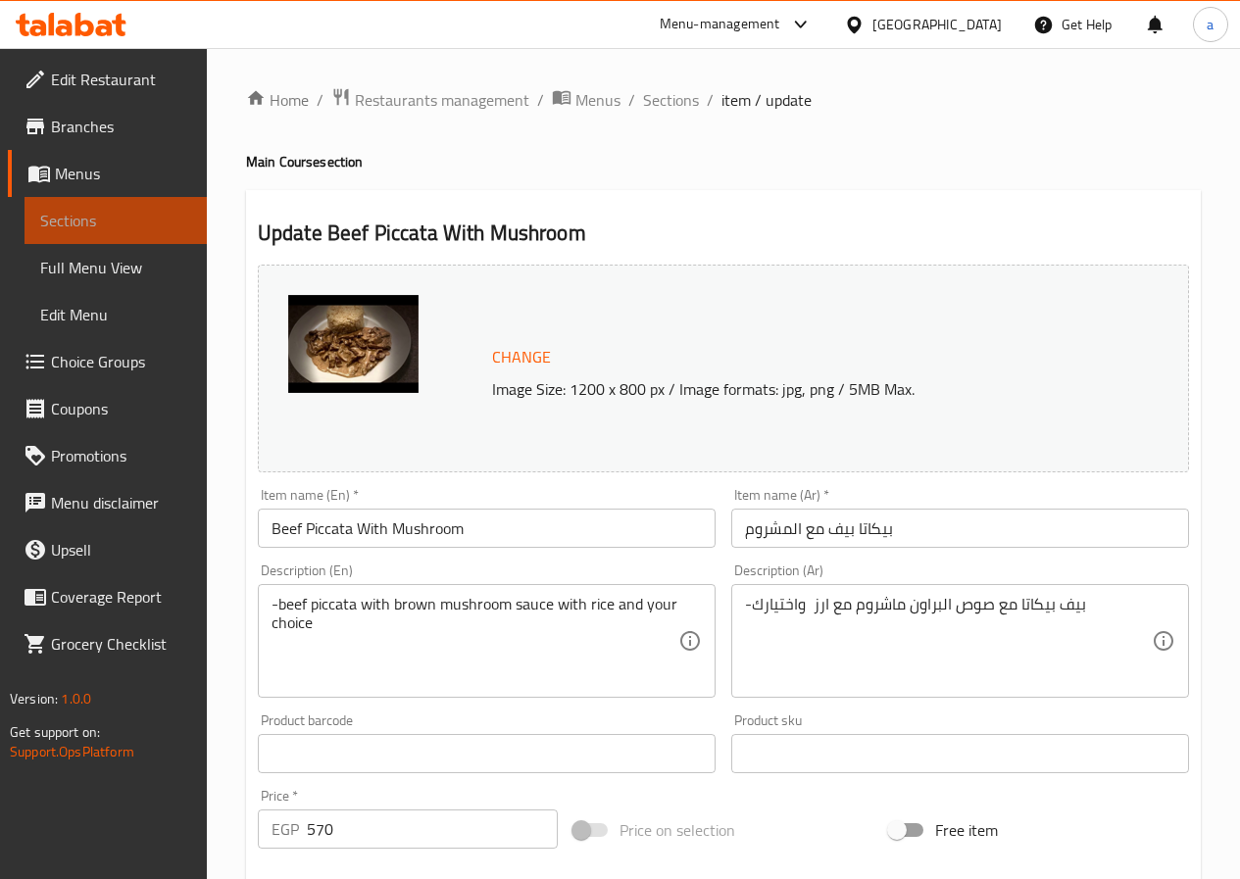
click at [118, 221] on span "Sections" at bounding box center [115, 221] width 151 height 24
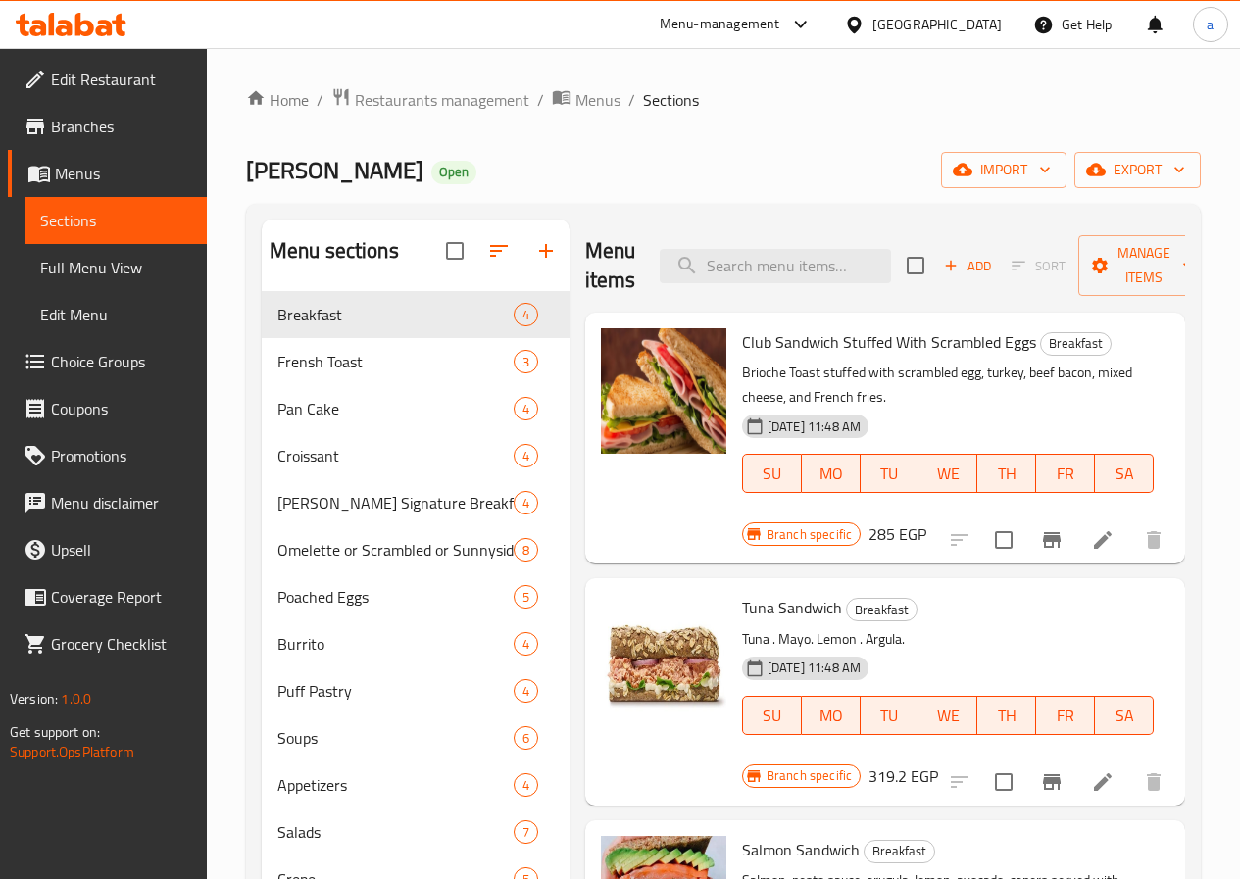
click at [445, 94] on span "Restaurants management" at bounding box center [442, 100] width 174 height 24
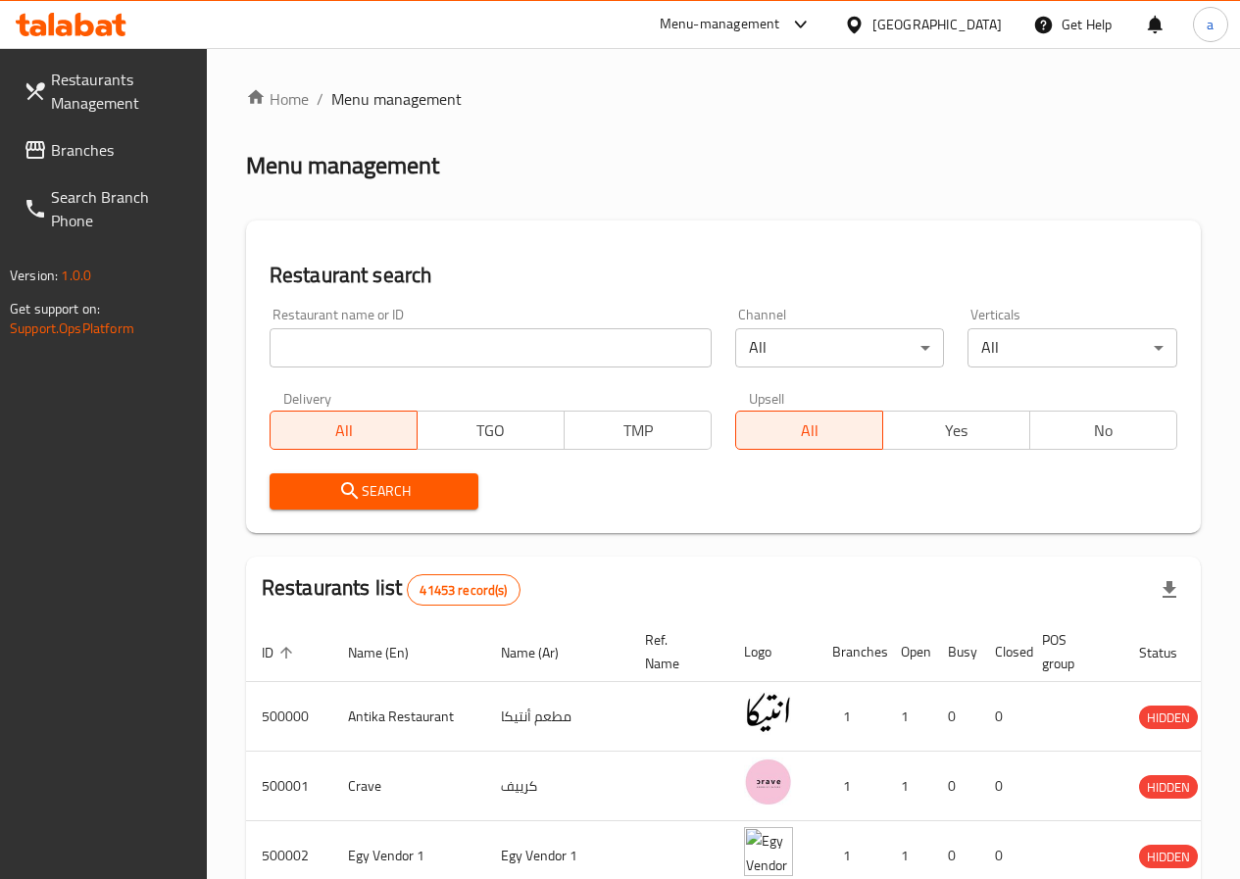
click at [101, 145] on span "Branches" at bounding box center [121, 150] width 140 height 24
